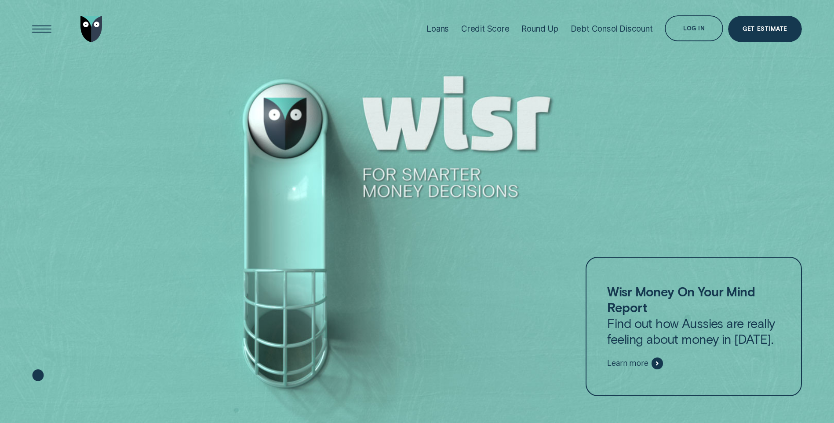
click at [504, 29] on div "Credit Score" at bounding box center [485, 29] width 48 height 10
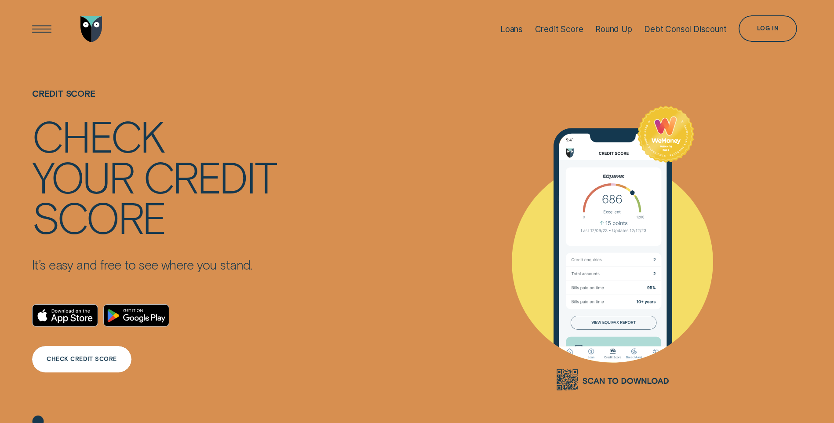
click at [99, 357] on div "CHECK CREDIT SCORE" at bounding box center [82, 358] width 70 height 5
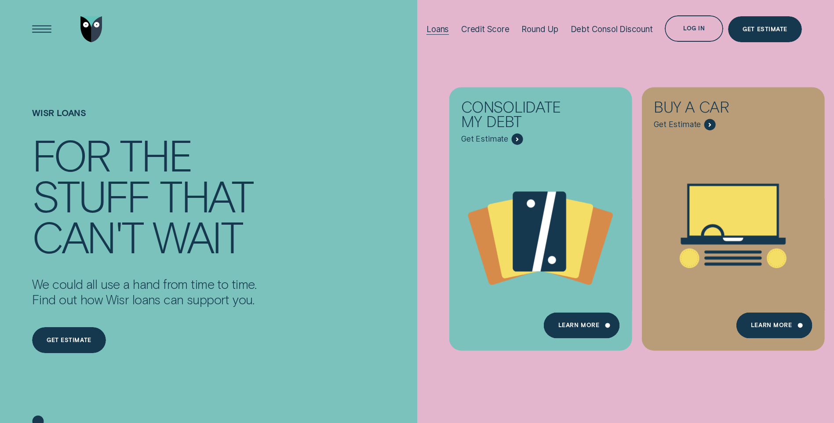
click at [432, 32] on div "Loans" at bounding box center [437, 29] width 22 height 10
click at [438, 30] on div "Loans" at bounding box center [437, 29] width 22 height 10
click at [429, 31] on div "Loans" at bounding box center [437, 29] width 22 height 10
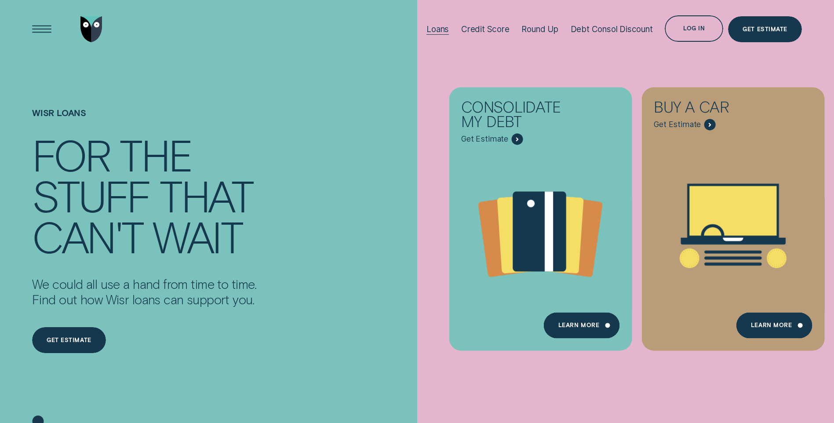
click at [429, 31] on div "Loans" at bounding box center [437, 29] width 22 height 10
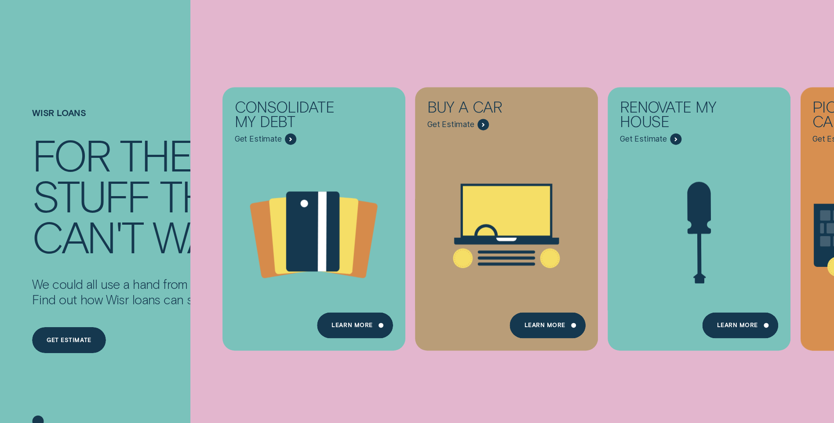
scroll to position [88, 0]
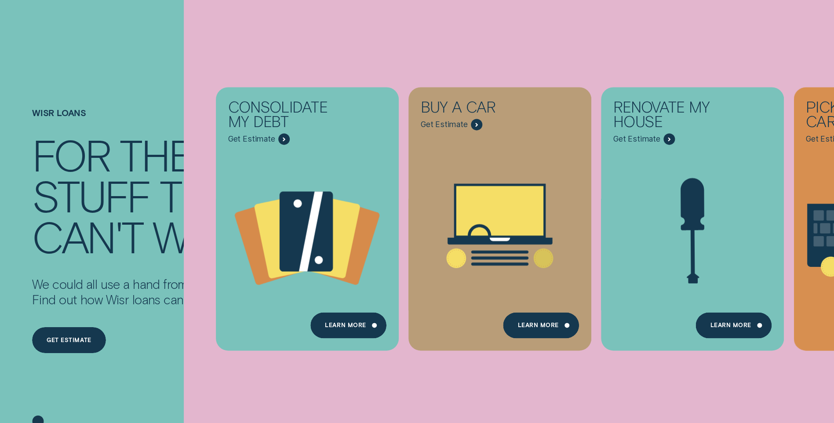
click at [100, 78] on div "Wisr loans For the stuff that can't wait We could all use a hand from time to t…" at bounding box center [144, 230] width 225 height 345
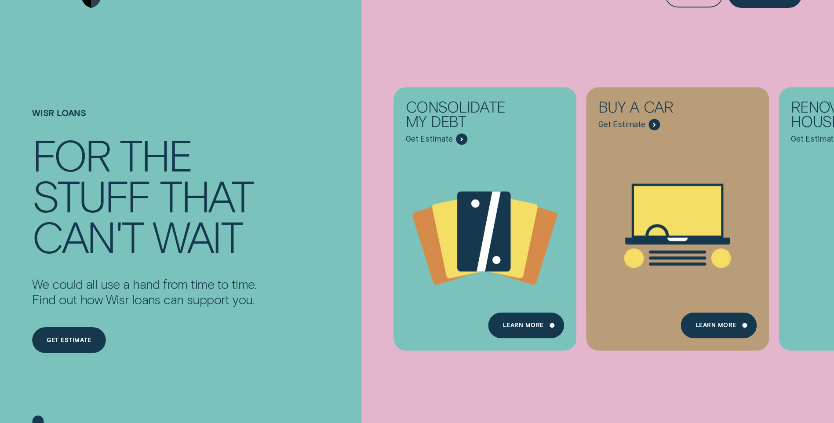
scroll to position [0, 0]
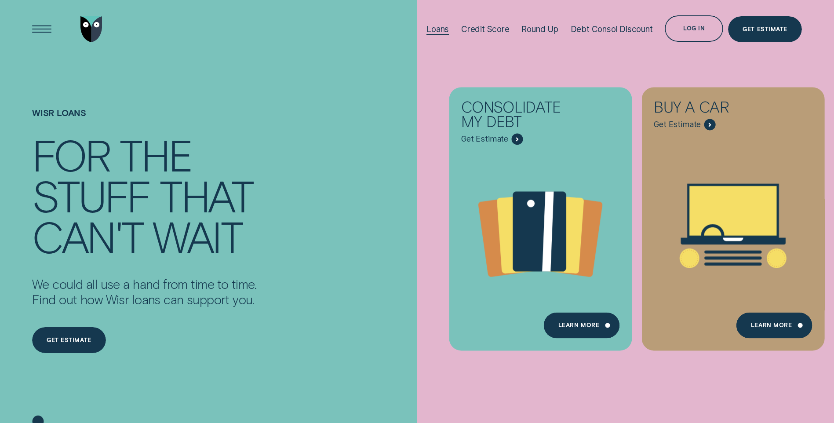
click at [436, 29] on div "Loans" at bounding box center [437, 29] width 22 height 10
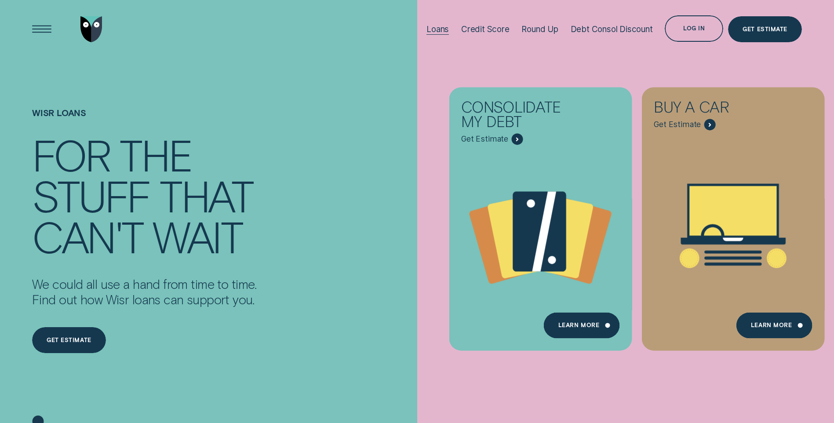
click at [436, 29] on div "Loans" at bounding box center [437, 29] width 22 height 10
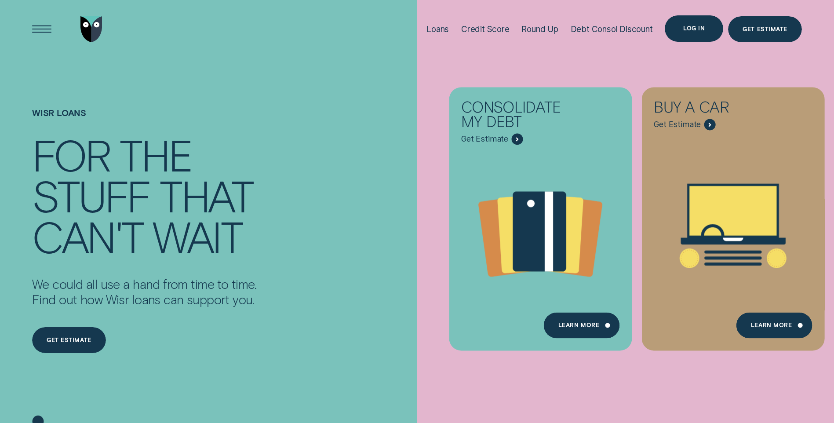
click at [699, 25] on div "Log in" at bounding box center [694, 28] width 58 height 26
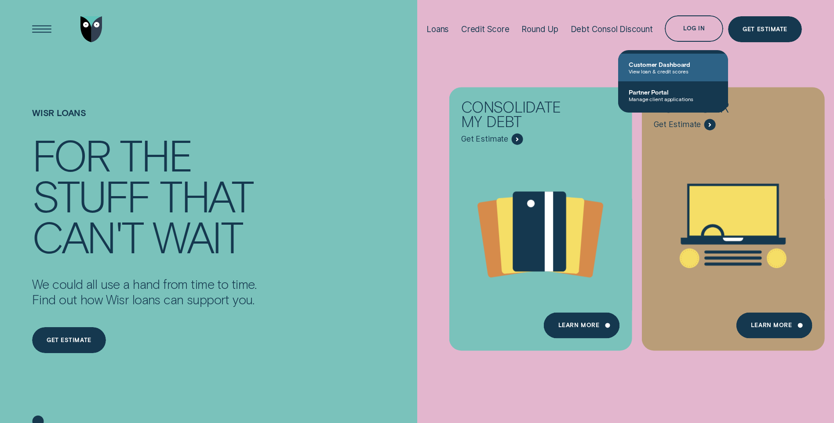
click at [662, 67] on span "Customer Dashboard" at bounding box center [673, 64] width 89 height 7
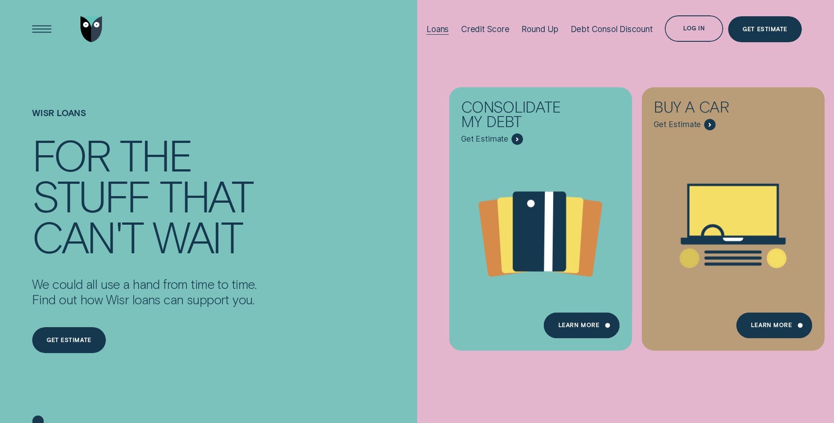
click at [447, 31] on div "Loans" at bounding box center [437, 29] width 22 height 10
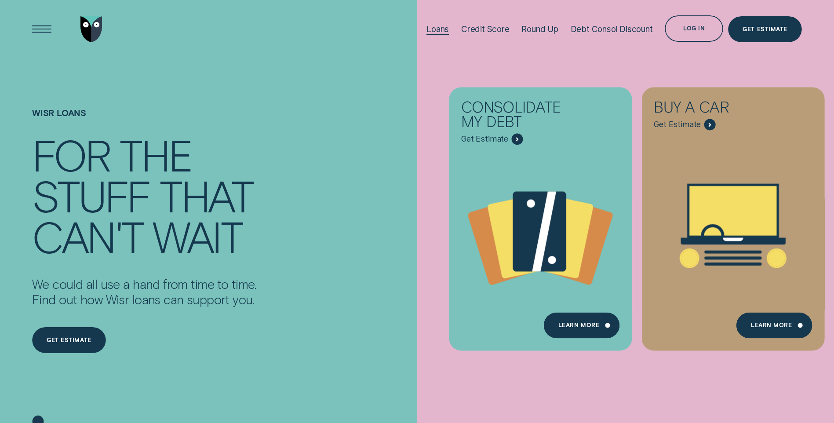
click at [447, 31] on div "Loans" at bounding box center [437, 29] width 22 height 10
